Goal: Task Accomplishment & Management: Complete application form

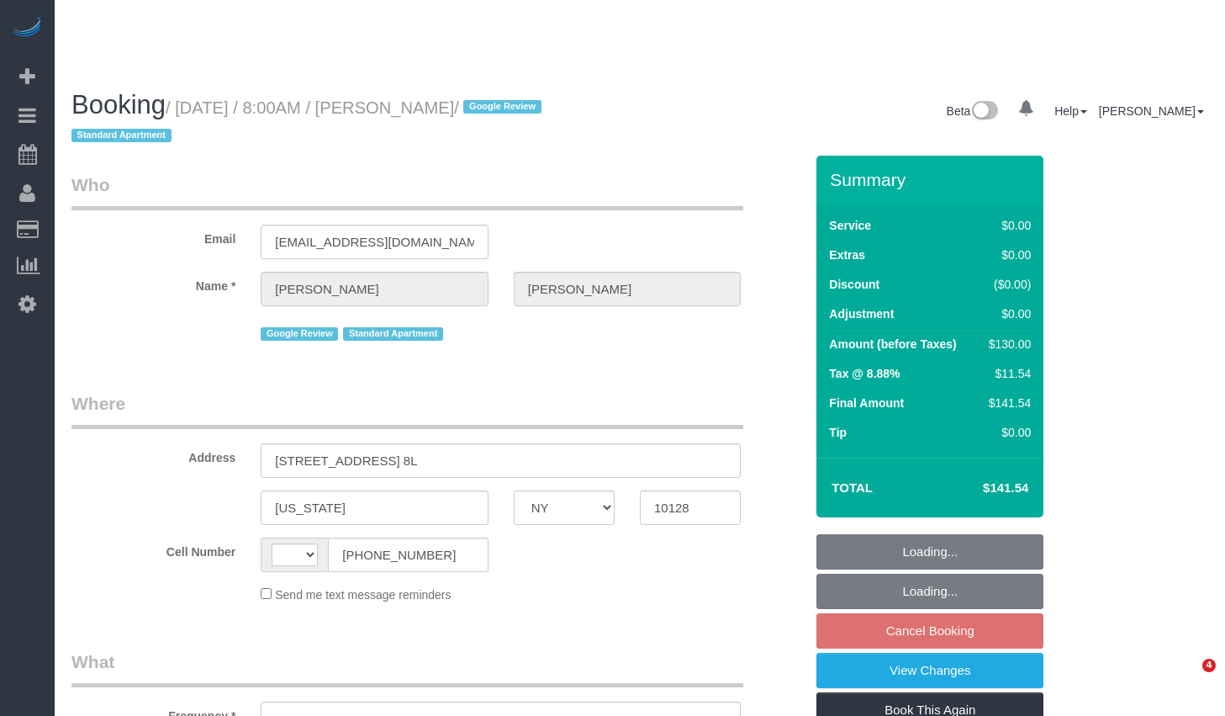
select select "NY"
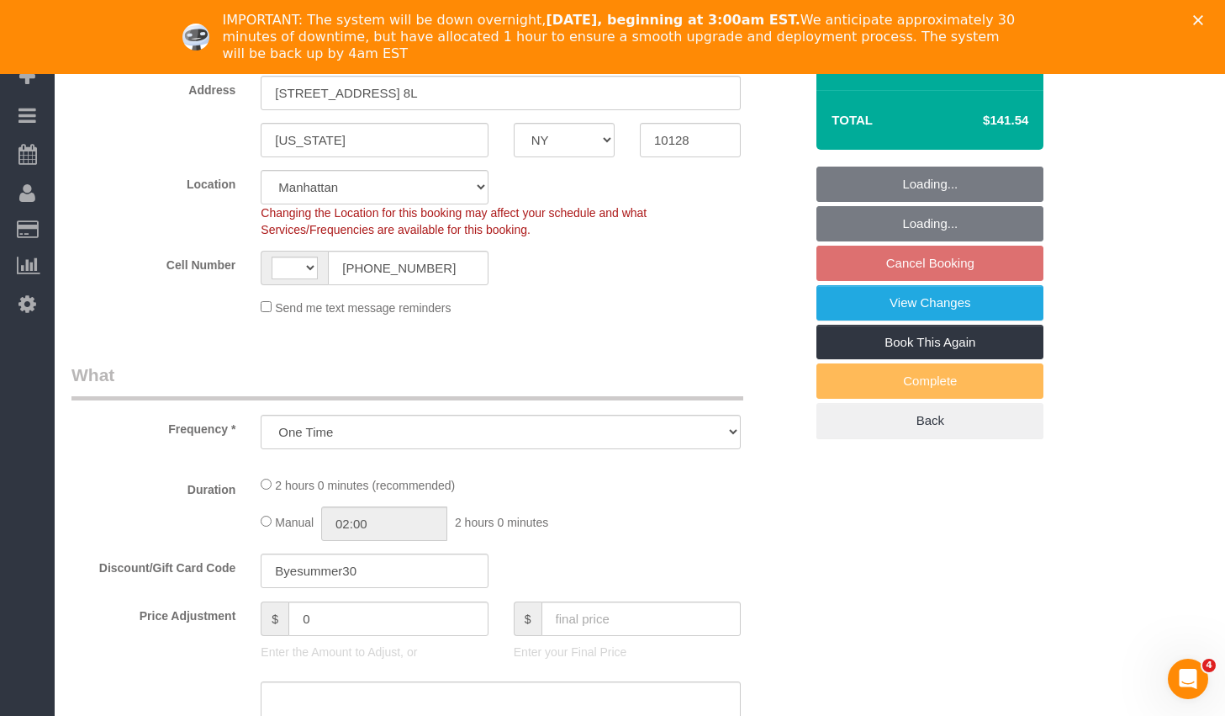
select select "object:585"
select select "string:[GEOGRAPHIC_DATA]"
select select "string:stripe-pm_1MpDu84VGloSiKo7AdGR3C02"
select select "1"
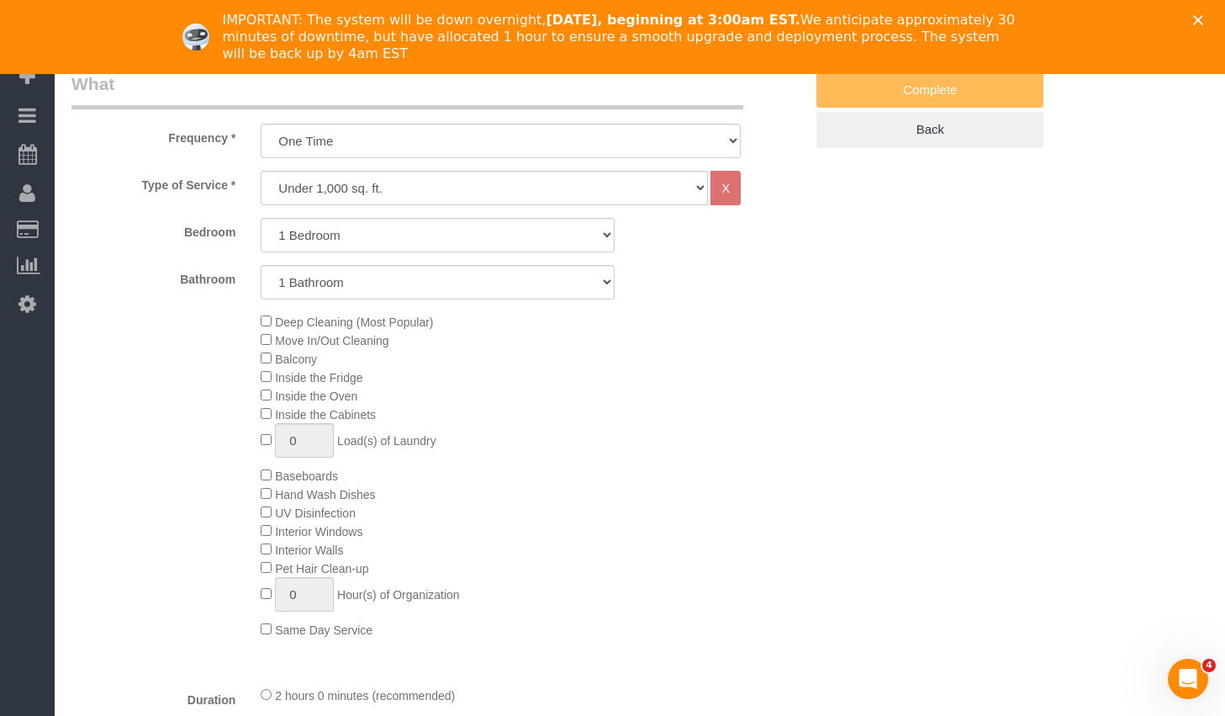
select select "spot1"
select select "number:89"
select select "number:90"
select select "number:15"
select select "number:5"
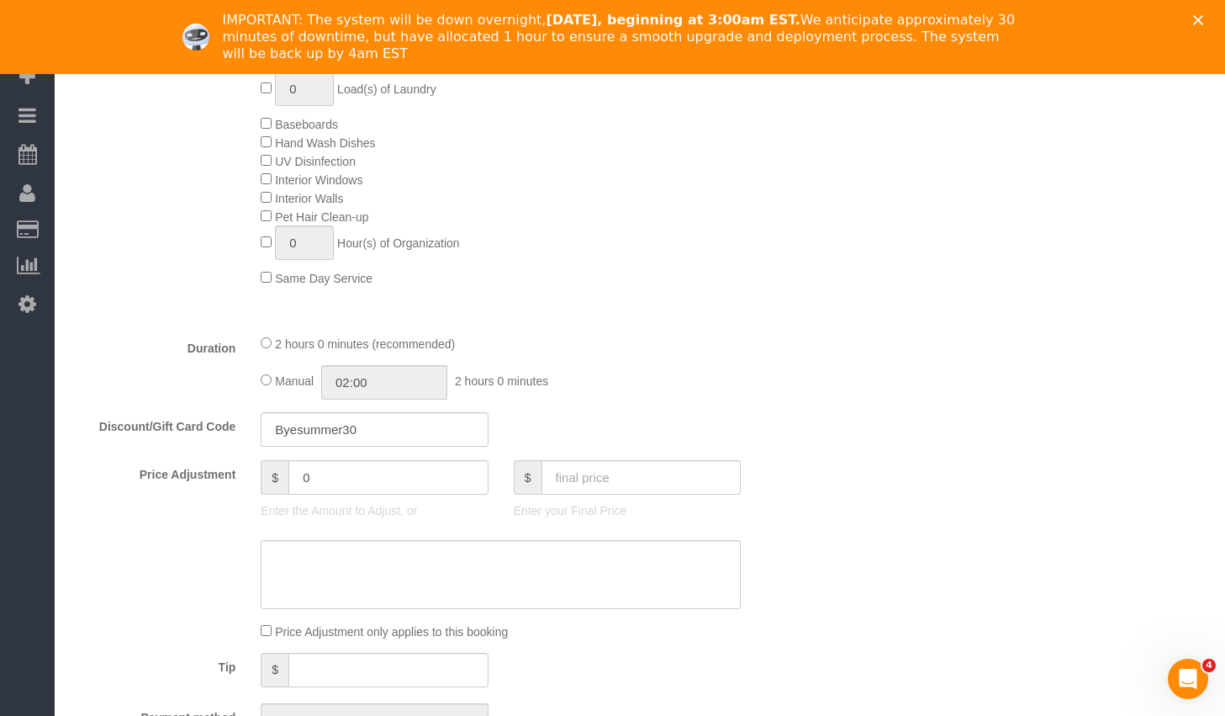
select select "1"
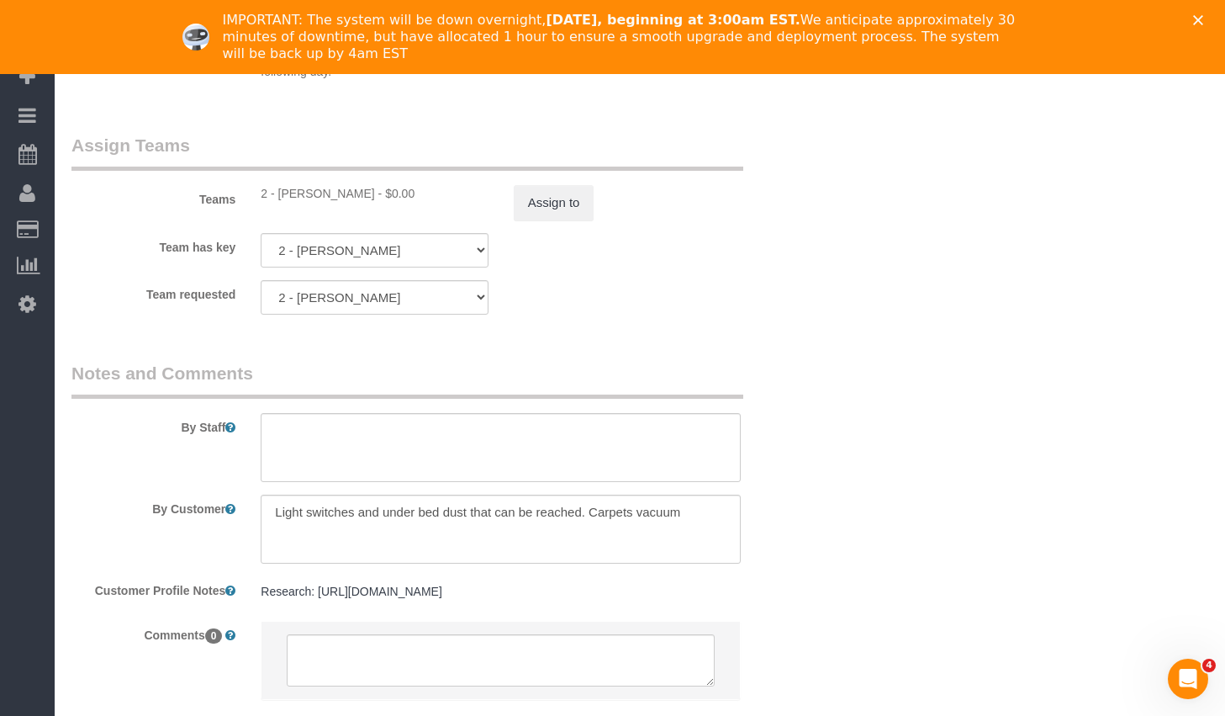
scroll to position [2312, 0]
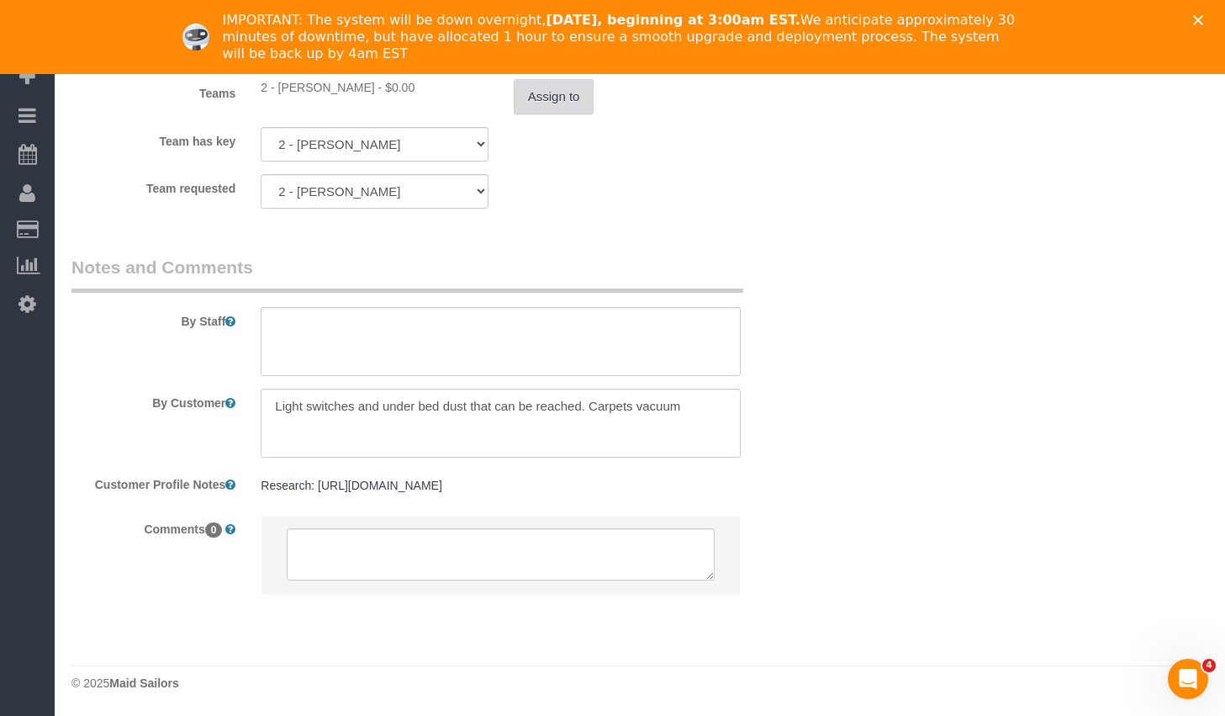
click at [566, 103] on button "Assign to" at bounding box center [554, 96] width 81 height 35
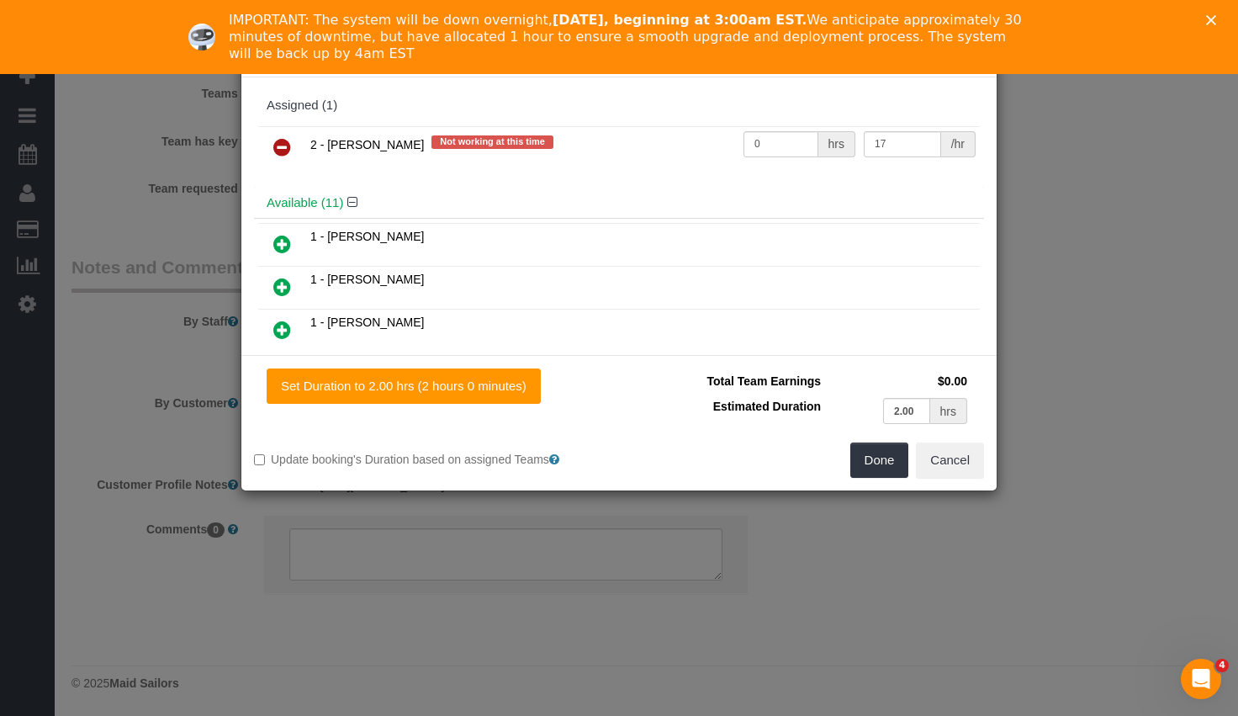
click at [281, 137] on icon at bounding box center [282, 147] width 18 height 20
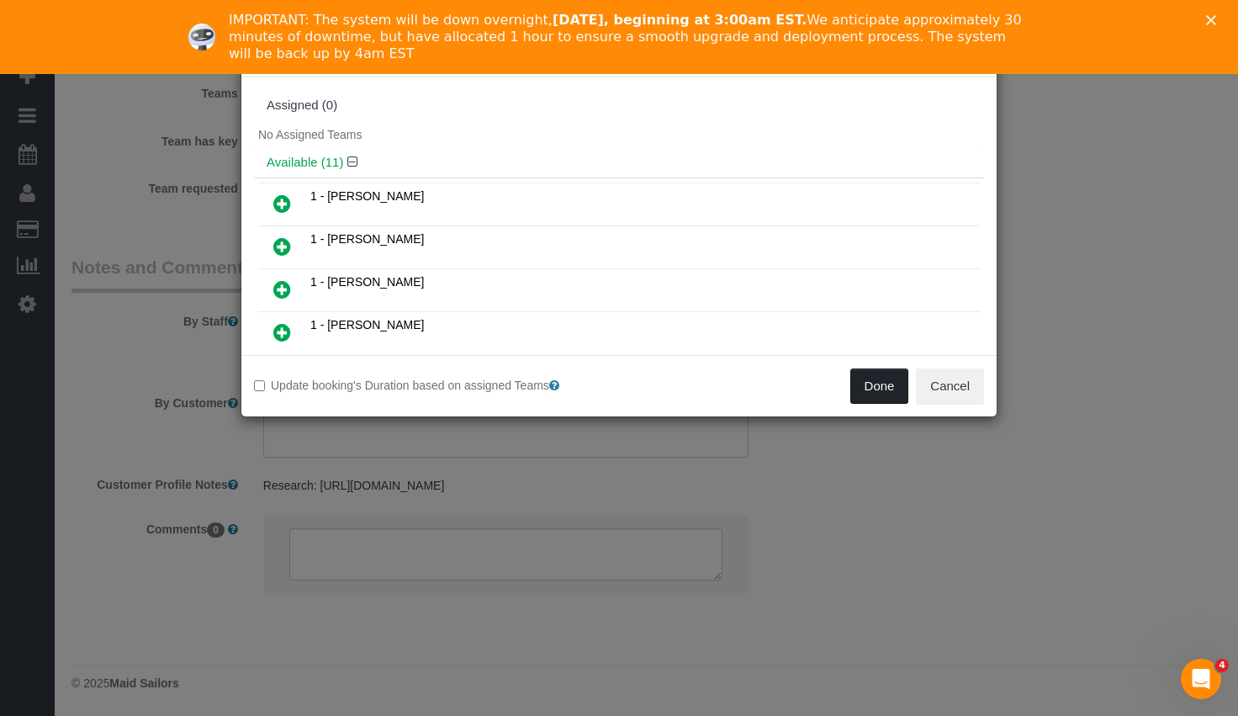
click at [878, 392] on button "Done" at bounding box center [879, 385] width 59 height 35
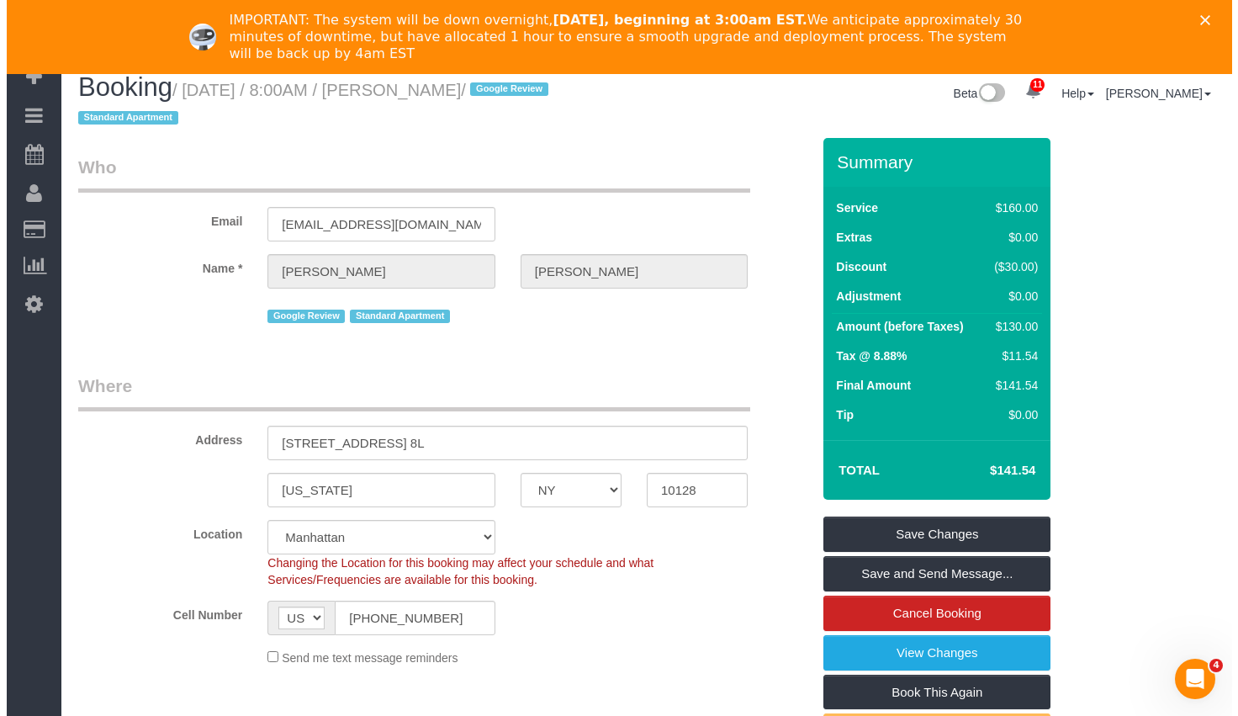
scroll to position [0, 0]
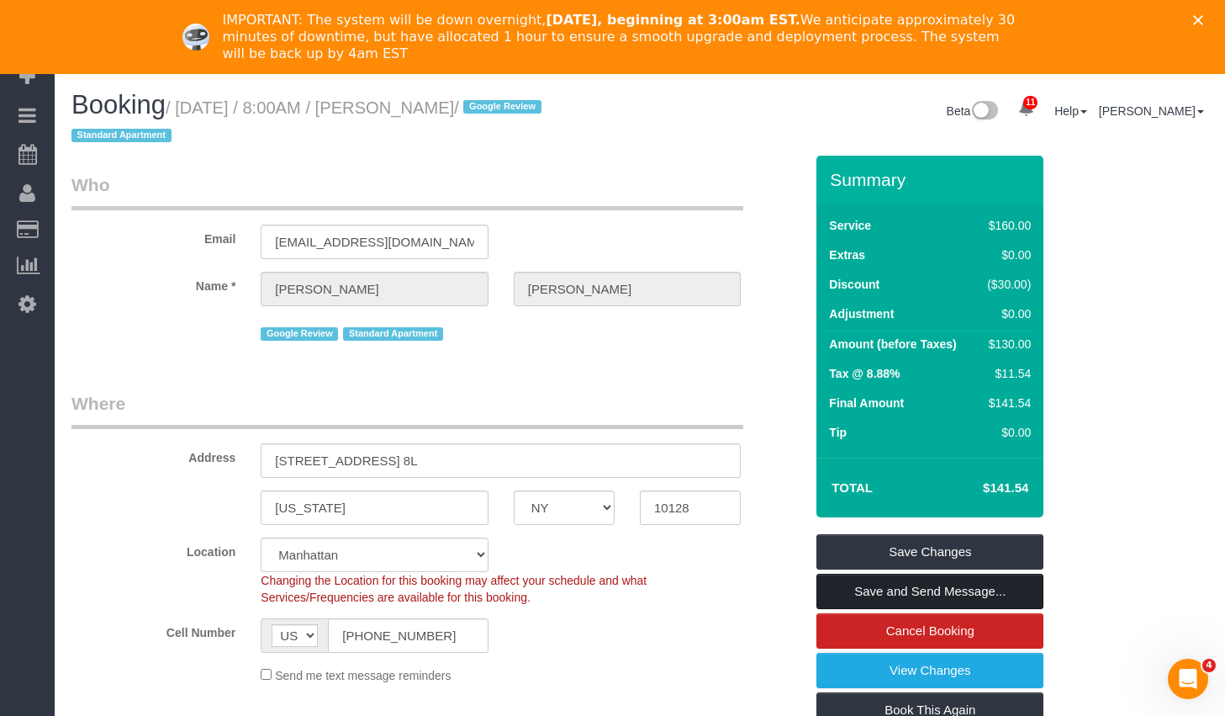
click at [894, 590] on link "Save and Send Message..." at bounding box center [929, 590] width 227 height 35
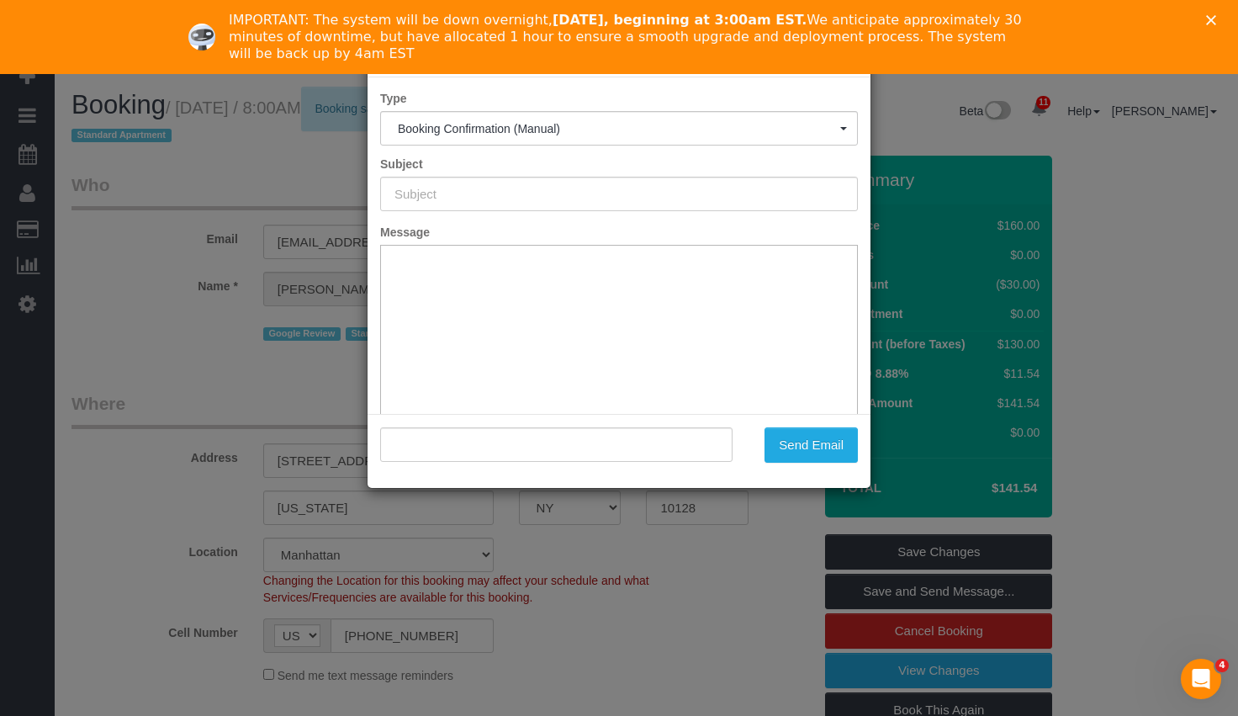
type input "Cleaning Confirmed for [DATE] 8:00am"
type input ""[PERSON_NAME]" <[EMAIL_ADDRESS][DOMAIN_NAME]>"
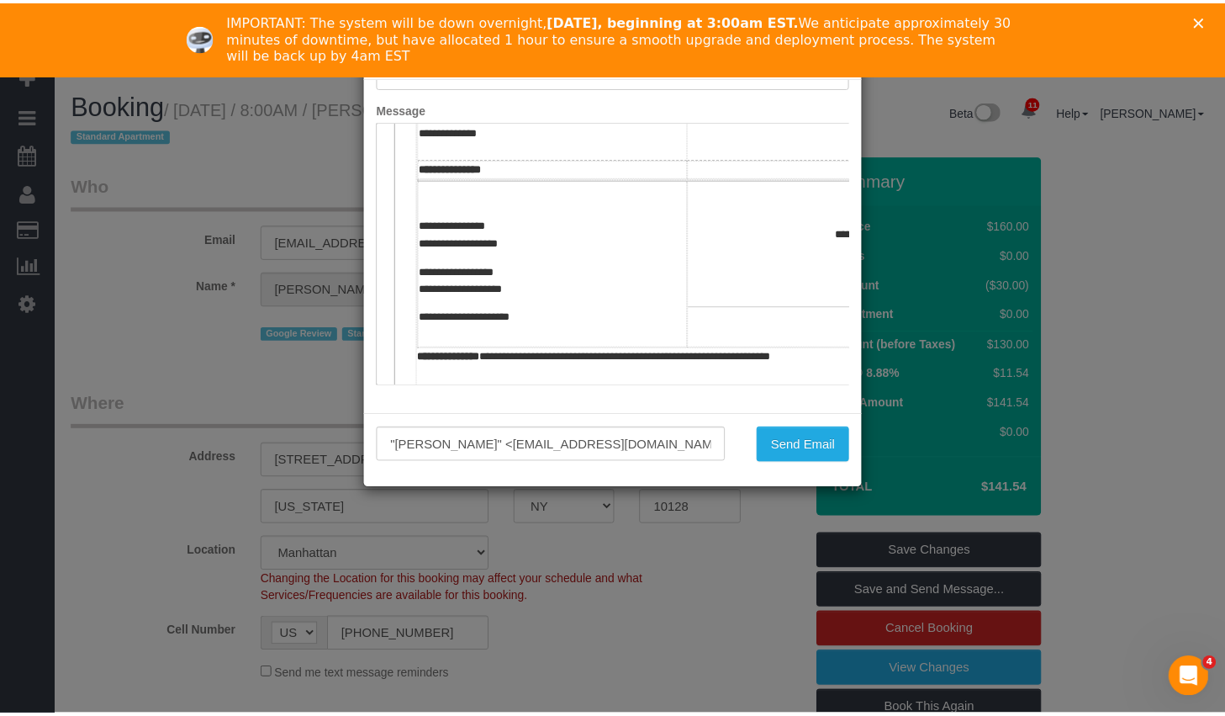
scroll to position [668, 0]
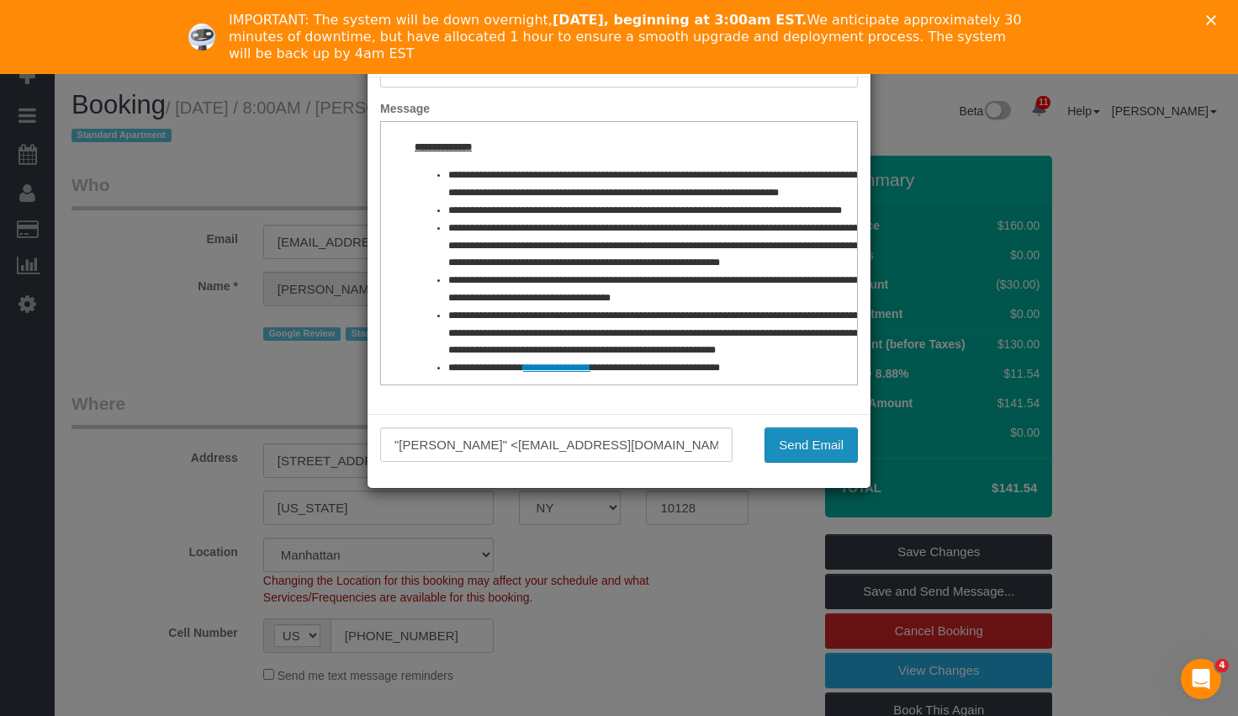
click at [811, 448] on button "Send Email" at bounding box center [810, 444] width 93 height 35
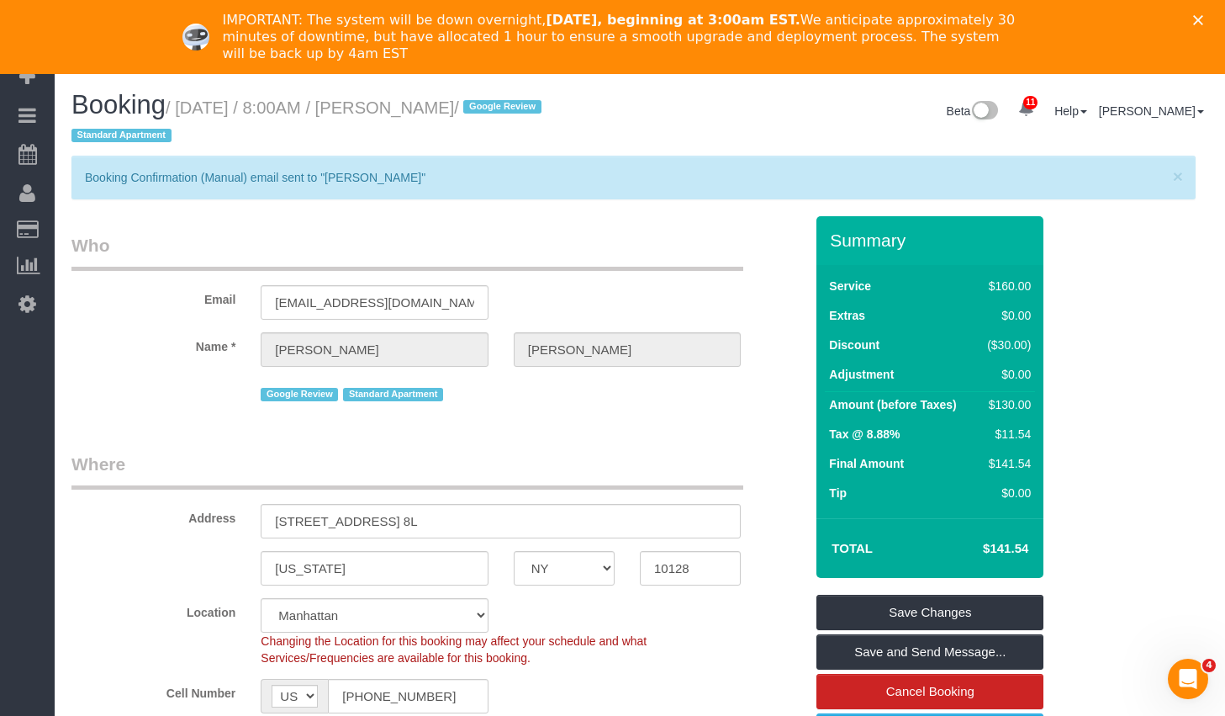
click at [795, 469] on div "Address [STREET_ADDRESS] 8L" at bounding box center [438, 495] width 758 height 87
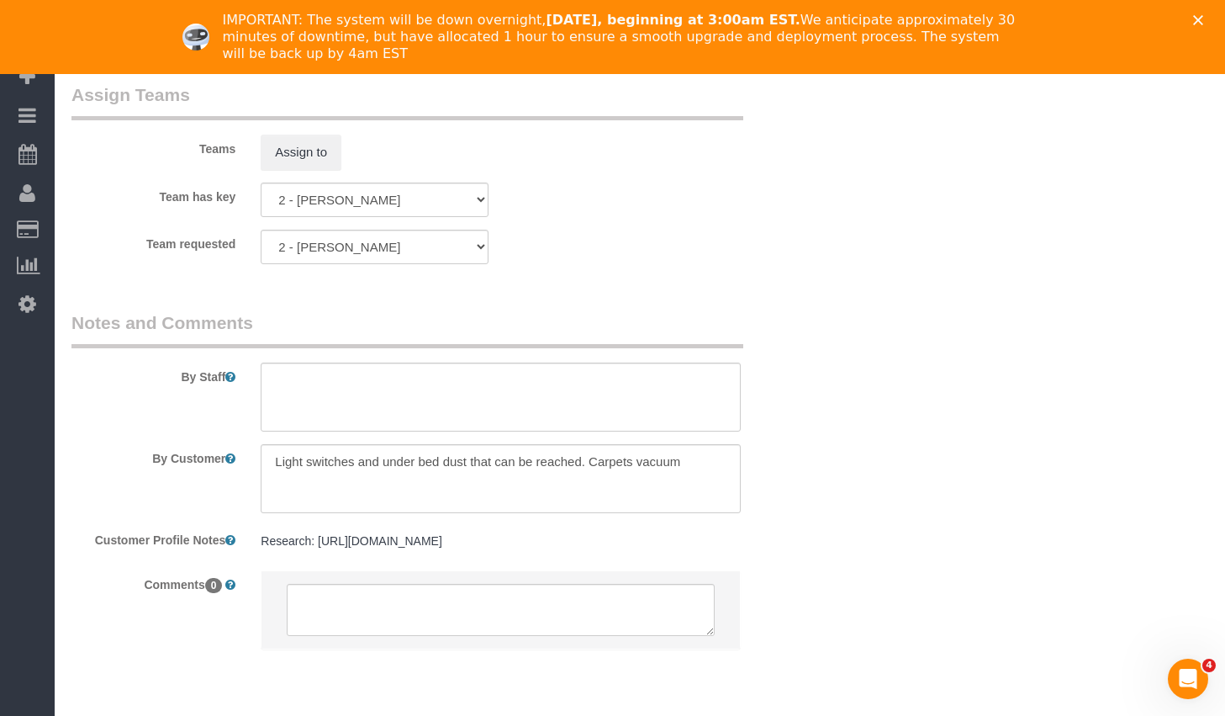
scroll to position [2373, 0]
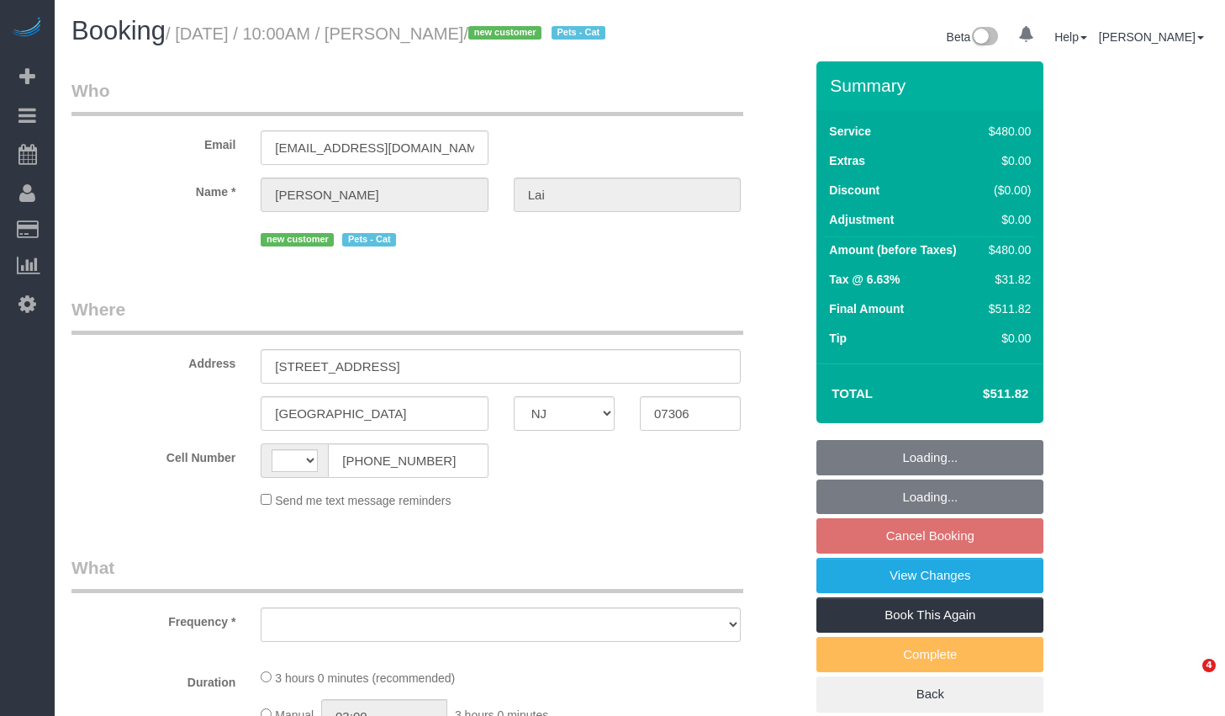
select select "NJ"
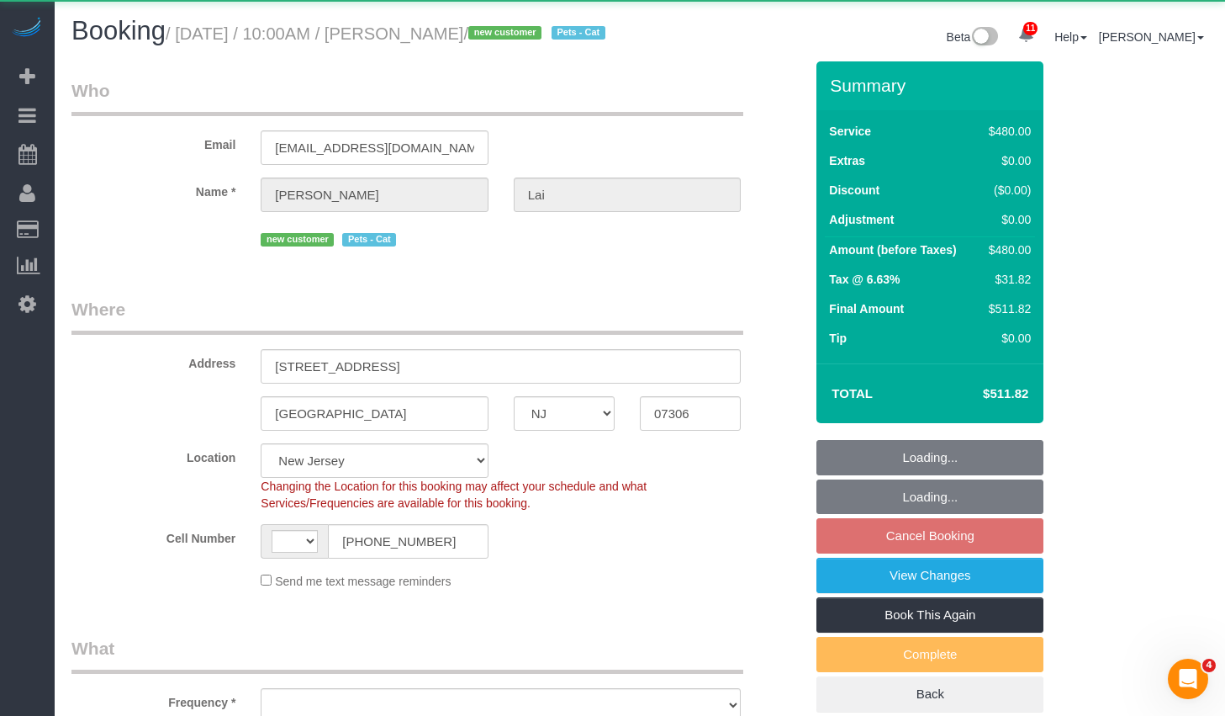
select select "object:478"
select select "string:[GEOGRAPHIC_DATA]"
select select "spot1"
select select "number:89"
select select "number:90"
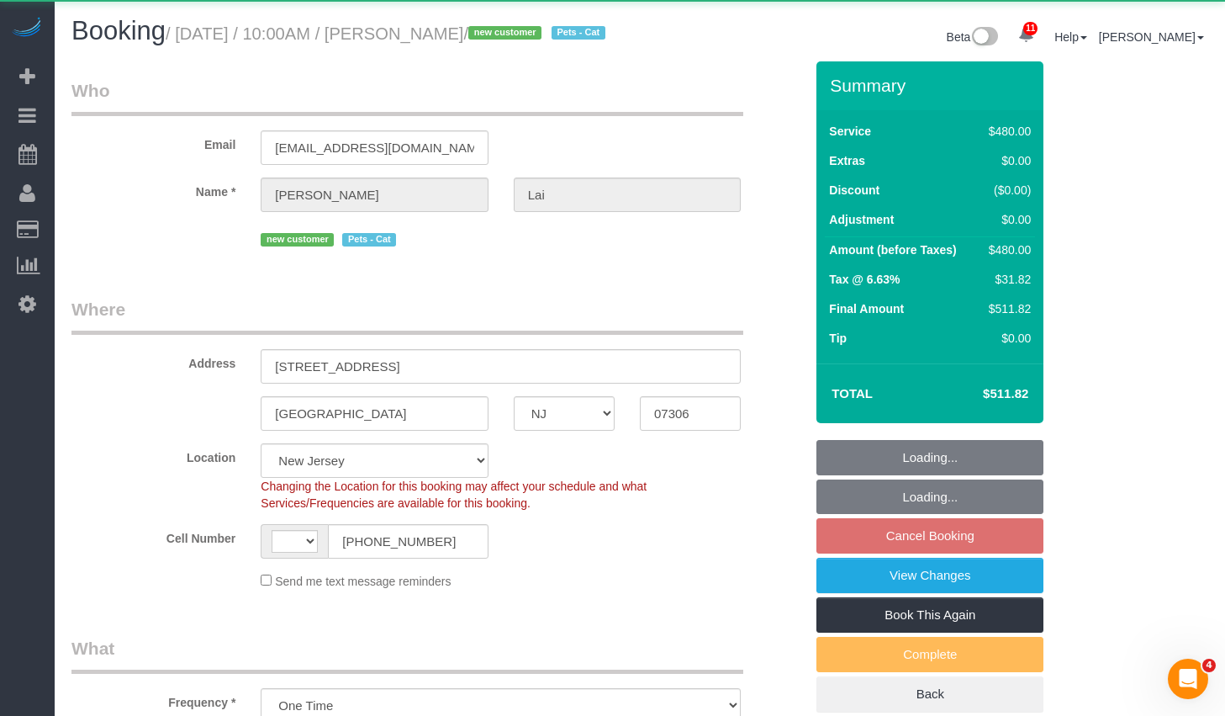
select select "number:14"
select select "number:5"
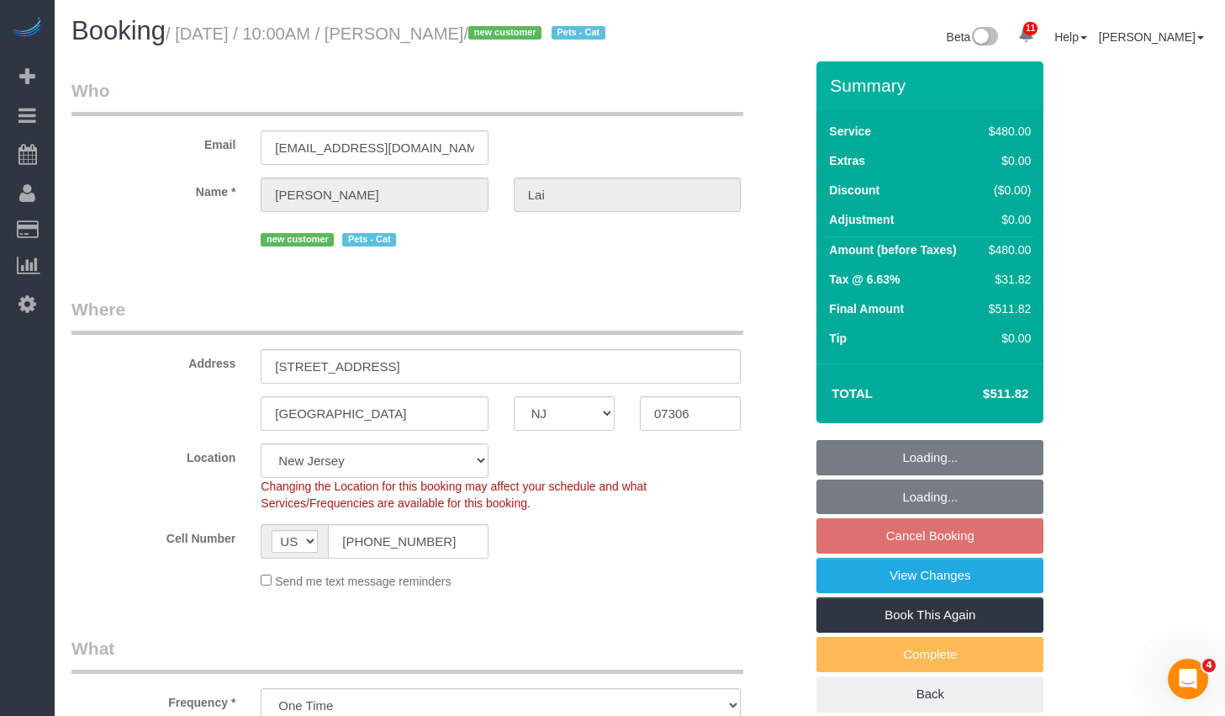
select select "object:1003"
select select "string:stripe-pm_1S2vxZ4VGloSiKo72XQYZoO4"
select select "2"
select select "180"
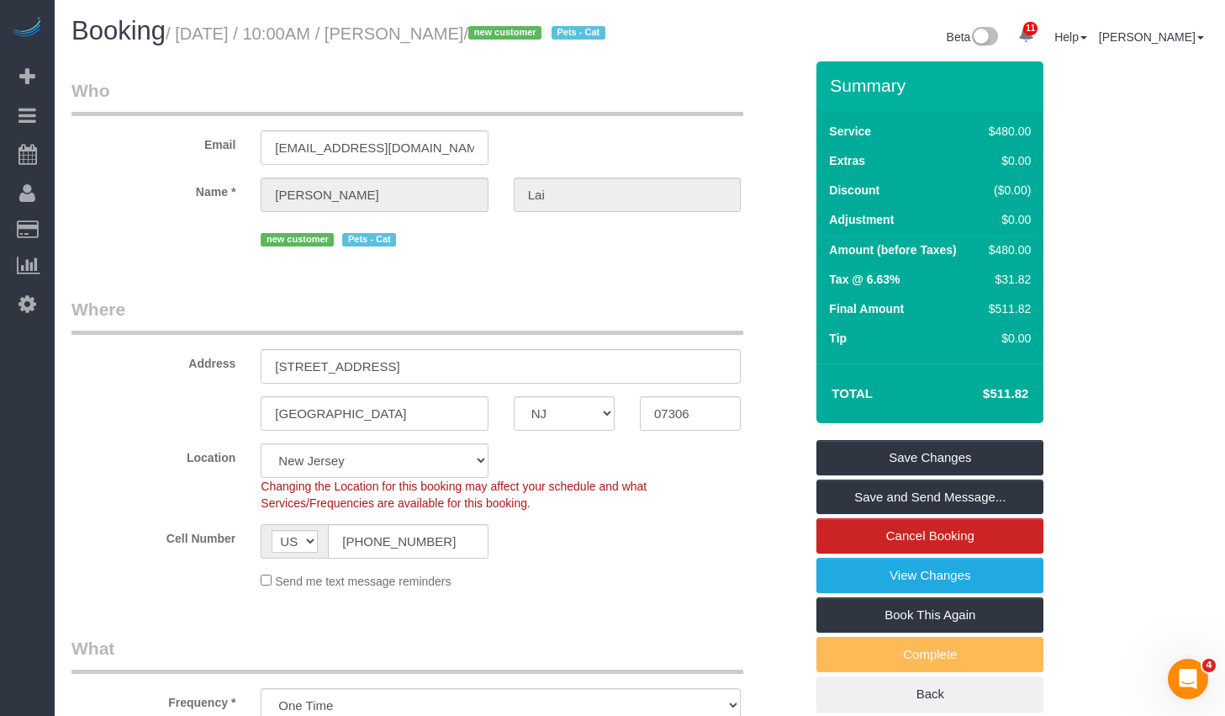
drag, startPoint x: 442, startPoint y: 37, endPoint x: 521, endPoint y: 32, distance: 79.2
click at [521, 32] on small "/ September 08, 2025 / 10:00AM / Stacey Lai / new customer Pets - Cat" at bounding box center [388, 33] width 445 height 18
copy small "Stacey Lai"
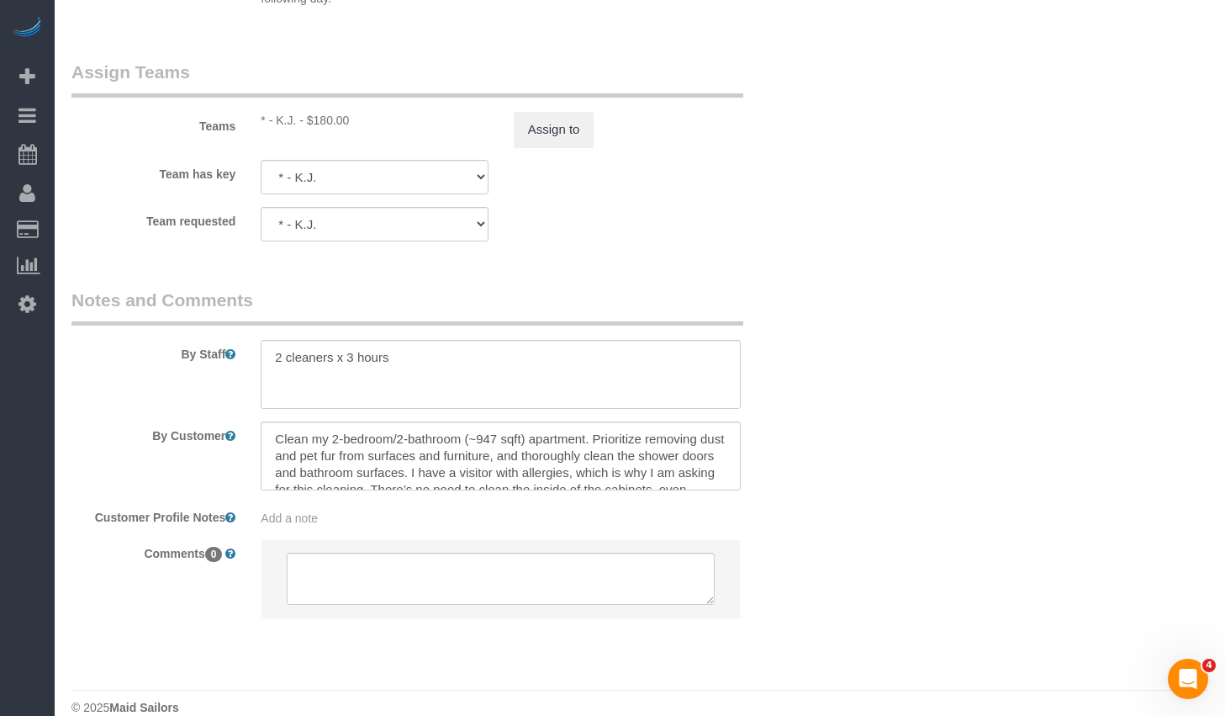
scroll to position [10, 0]
click at [473, 453] on textarea at bounding box center [501, 455] width 480 height 69
